Goal: Information Seeking & Learning: Compare options

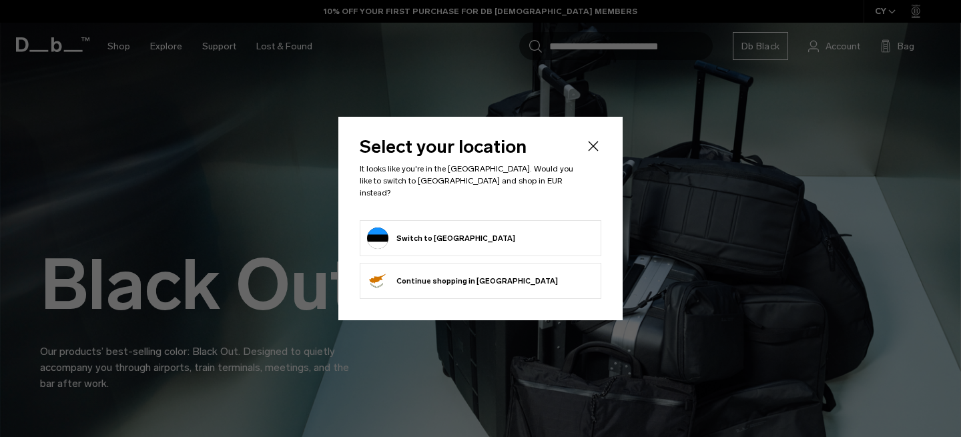
click at [601, 152] on div "Select your location It looks like you're in the Estonia. Would you like to swi…" at bounding box center [480, 219] width 284 height 204
click at [599, 152] on icon "Close" at bounding box center [593, 146] width 16 height 16
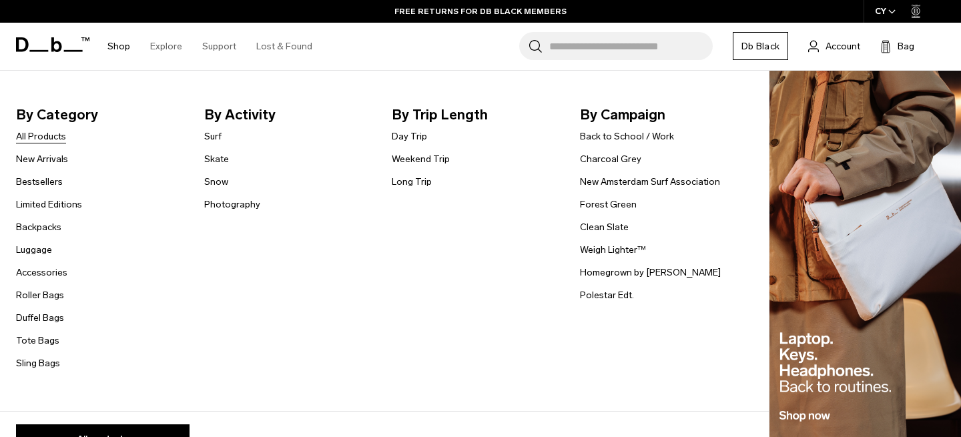
click at [45, 137] on link "All Products" at bounding box center [41, 137] width 50 height 14
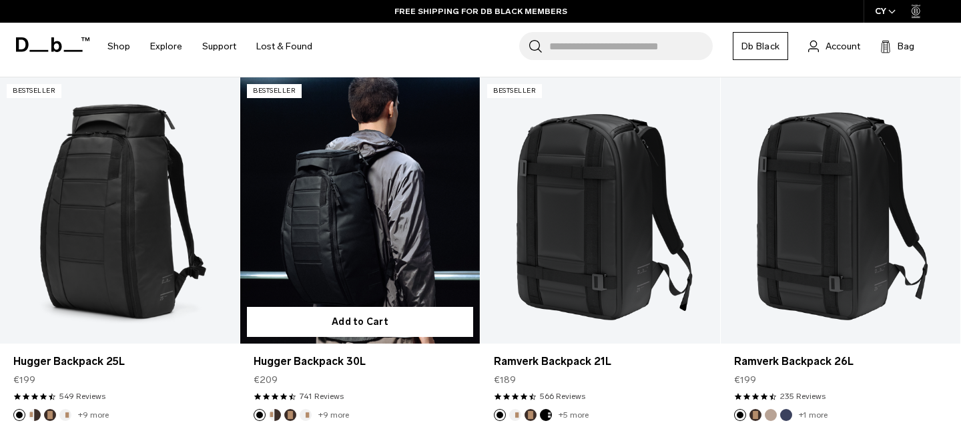
scroll to position [263, 0]
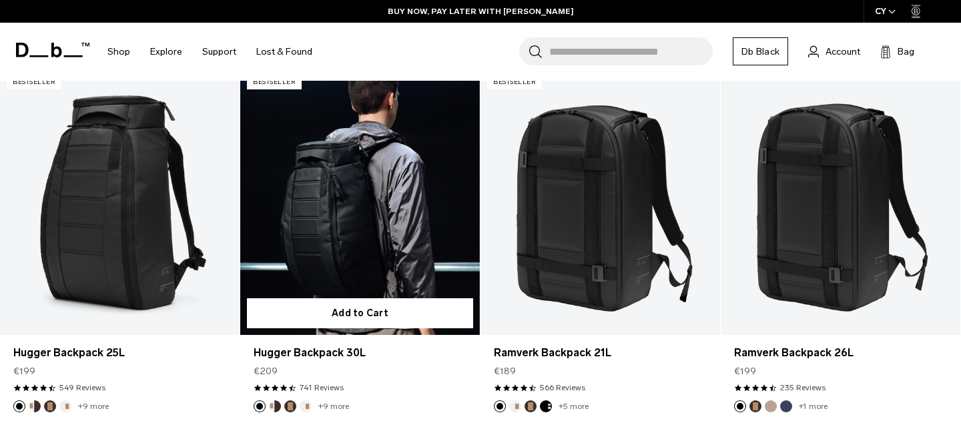
click at [326, 404] on link "+9 more" at bounding box center [333, 406] width 31 height 9
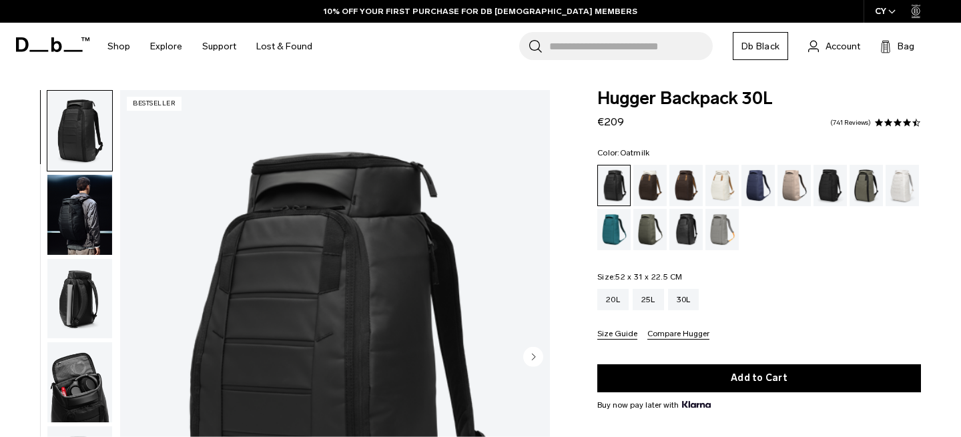
click at [728, 184] on div "Oatmilk" at bounding box center [723, 185] width 34 height 41
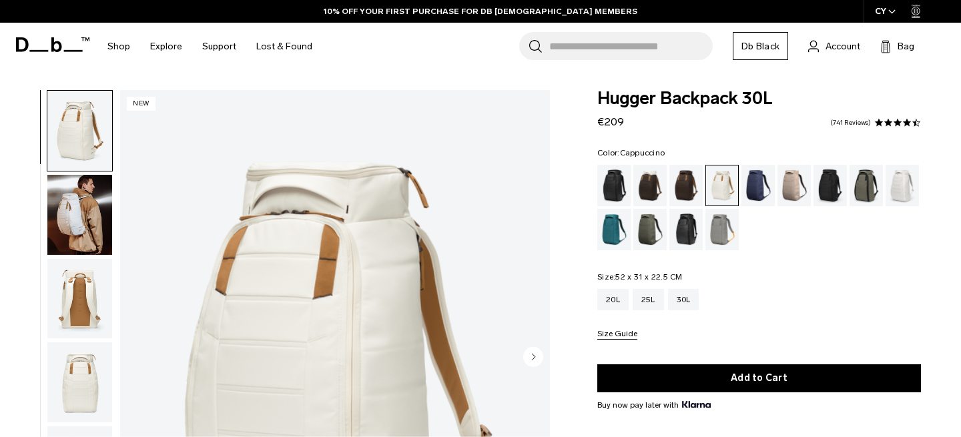
click at [655, 192] on div "Cappuccino" at bounding box center [650, 185] width 34 height 41
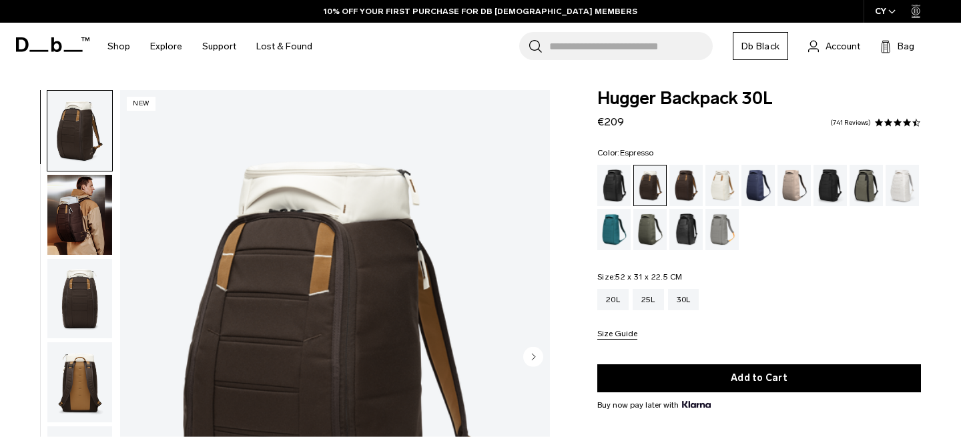
click at [674, 188] on div "Espresso" at bounding box center [687, 185] width 34 height 41
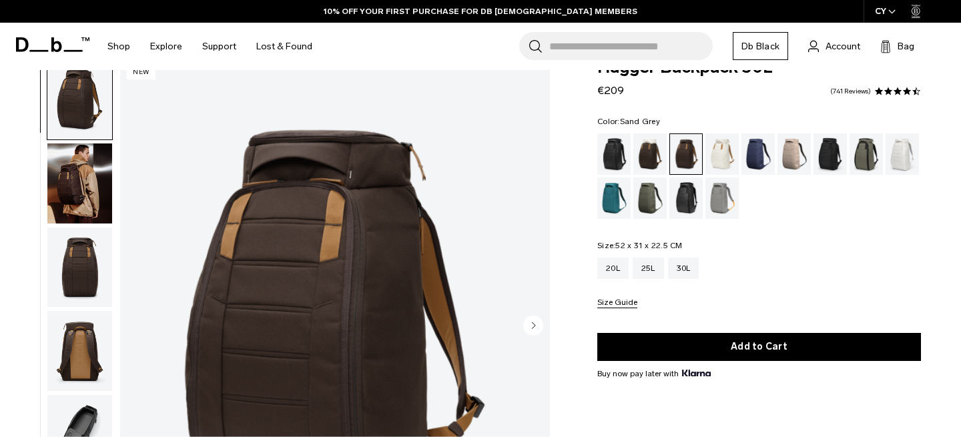
scroll to position [40, 0]
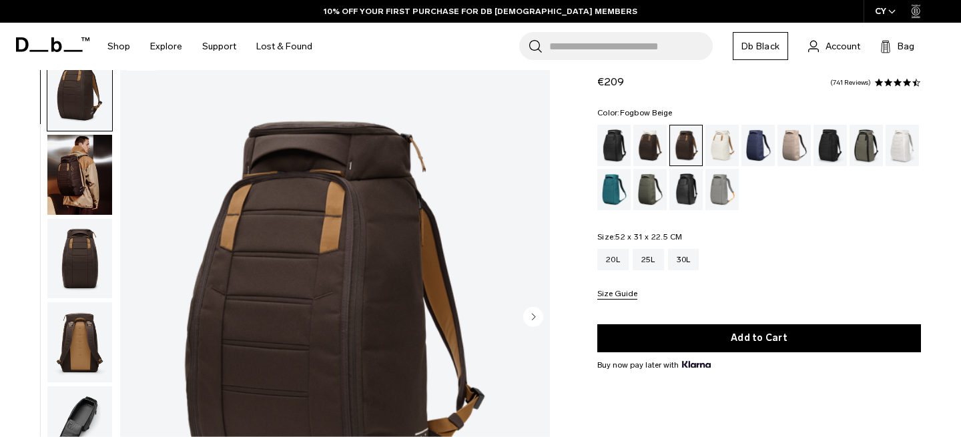
click at [791, 143] on div "Fogbow Beige" at bounding box center [795, 145] width 34 height 41
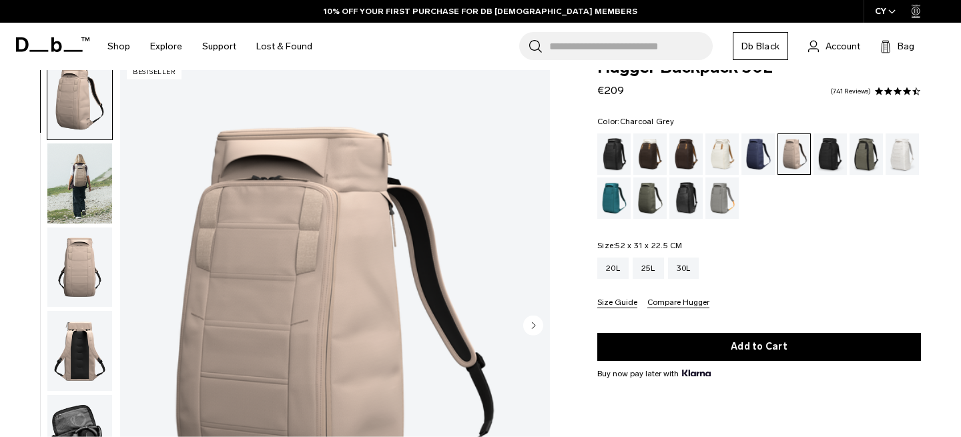
click at [838, 164] on div "Charcoal Grey" at bounding box center [831, 154] width 34 height 41
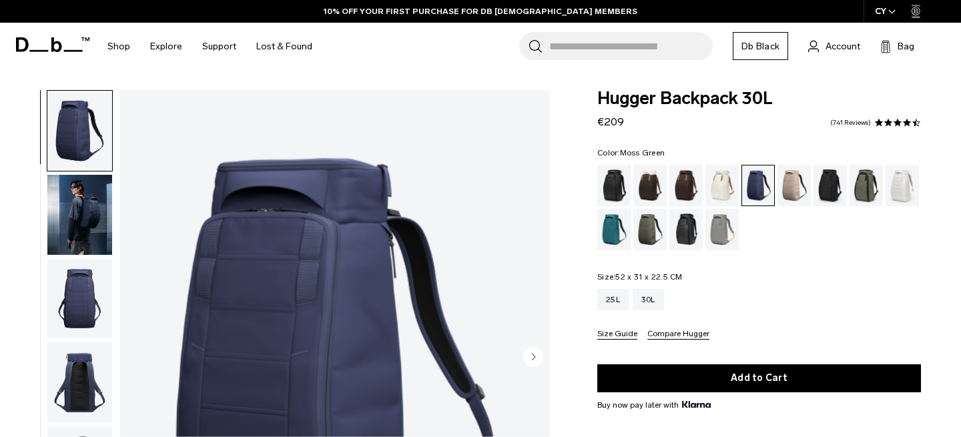
click at [650, 232] on div "Moss Green" at bounding box center [650, 229] width 34 height 41
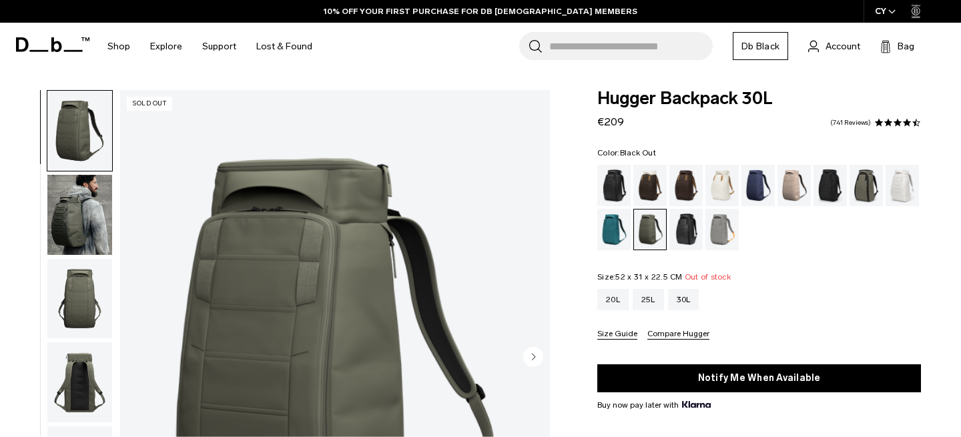
click at [610, 186] on div "Black Out" at bounding box center [614, 185] width 34 height 41
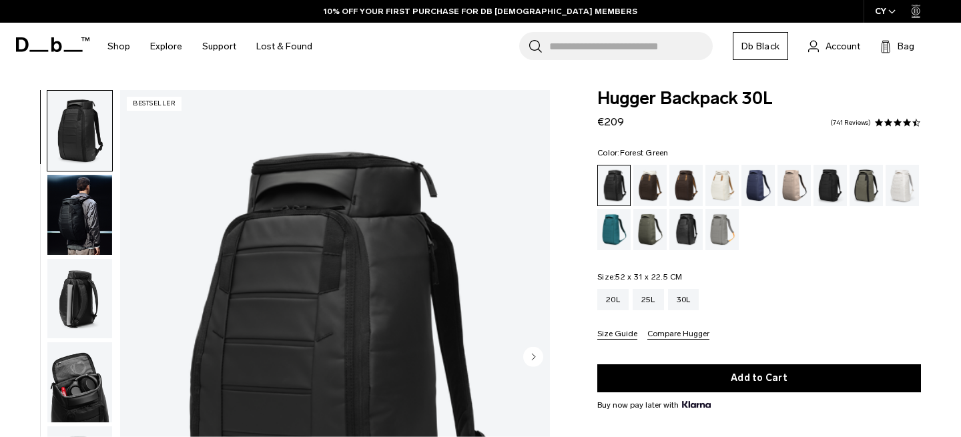
click at [875, 183] on div "Forest Green" at bounding box center [867, 185] width 34 height 41
